Goal: Find specific page/section: Find specific page/section

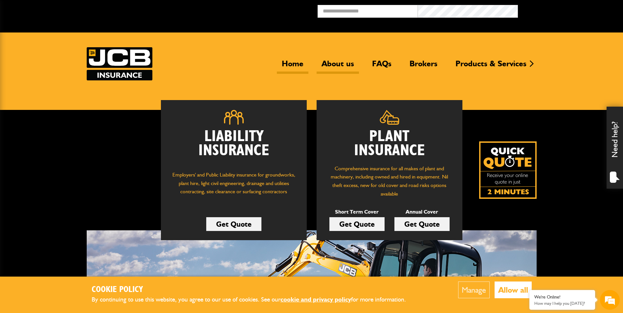
click at [327, 64] on link "About us" at bounding box center [337, 66] width 42 height 15
click at [420, 63] on link "Brokers" at bounding box center [423, 66] width 38 height 15
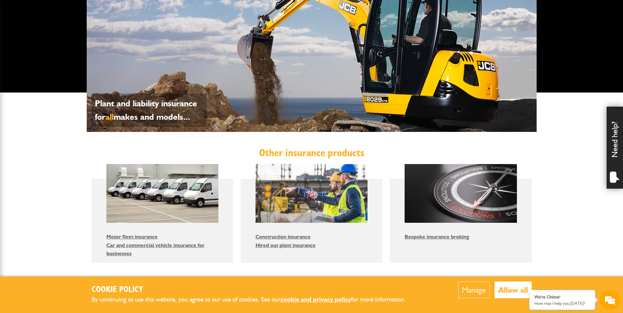
scroll to position [460, 0]
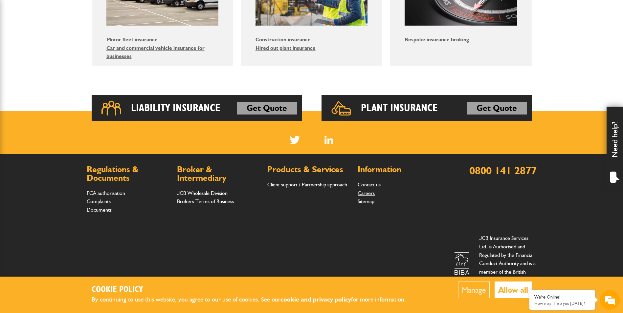
click at [369, 193] on link "Careers" at bounding box center [365, 193] width 17 height 6
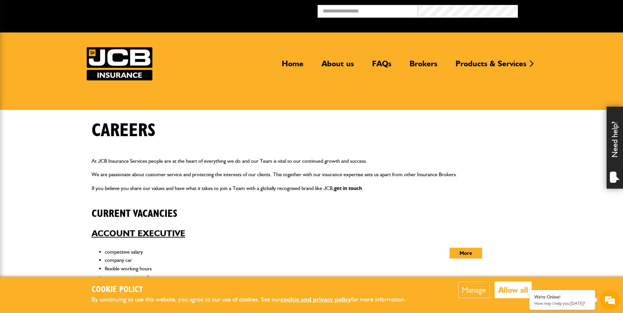
click at [341, 188] on link "get in touch" at bounding box center [348, 188] width 28 height 6
